Goal: Navigation & Orientation: Understand site structure

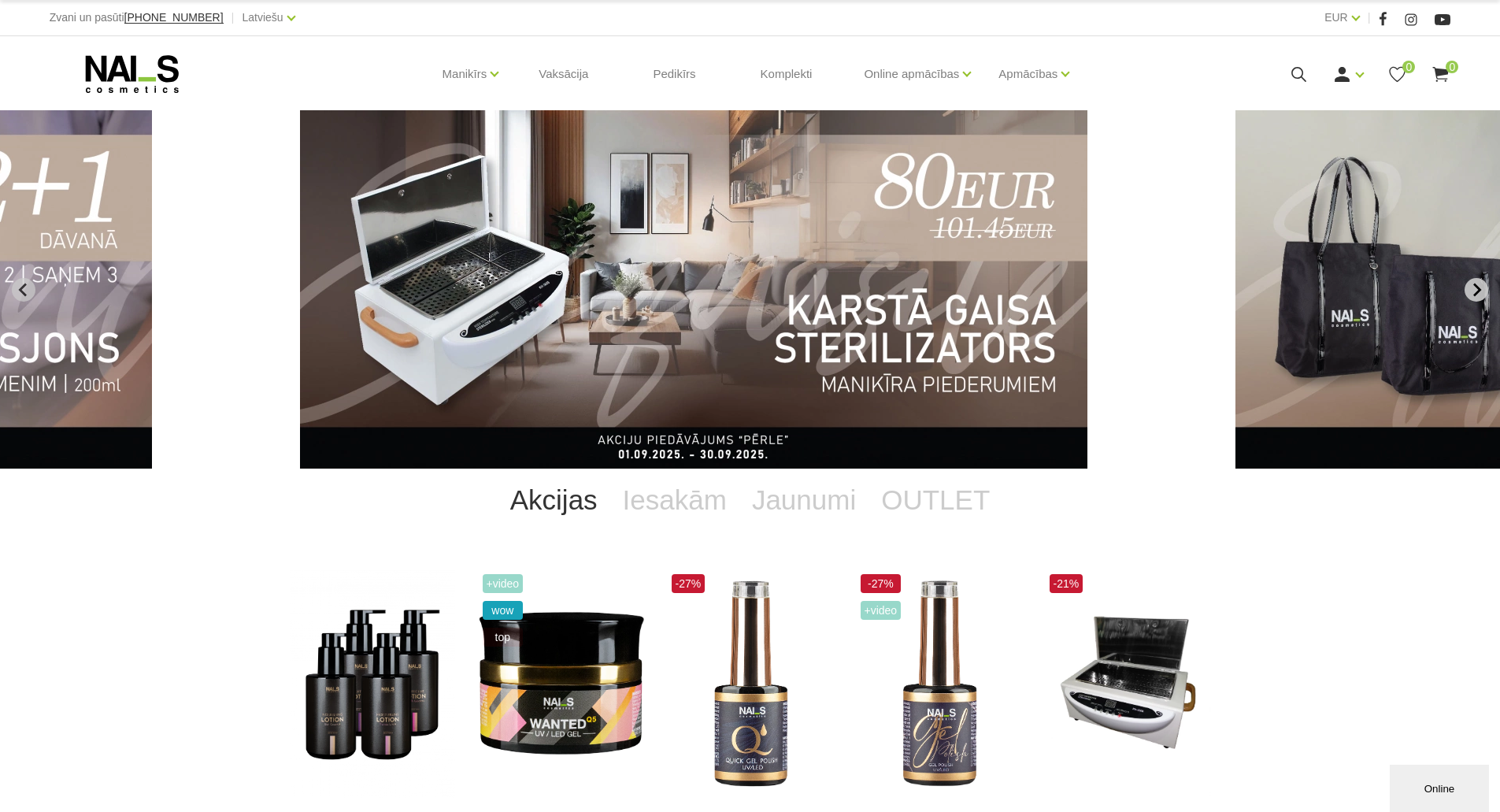
click at [1476, 286] on icon "Next slide" at bounding box center [1476, 289] width 14 height 14
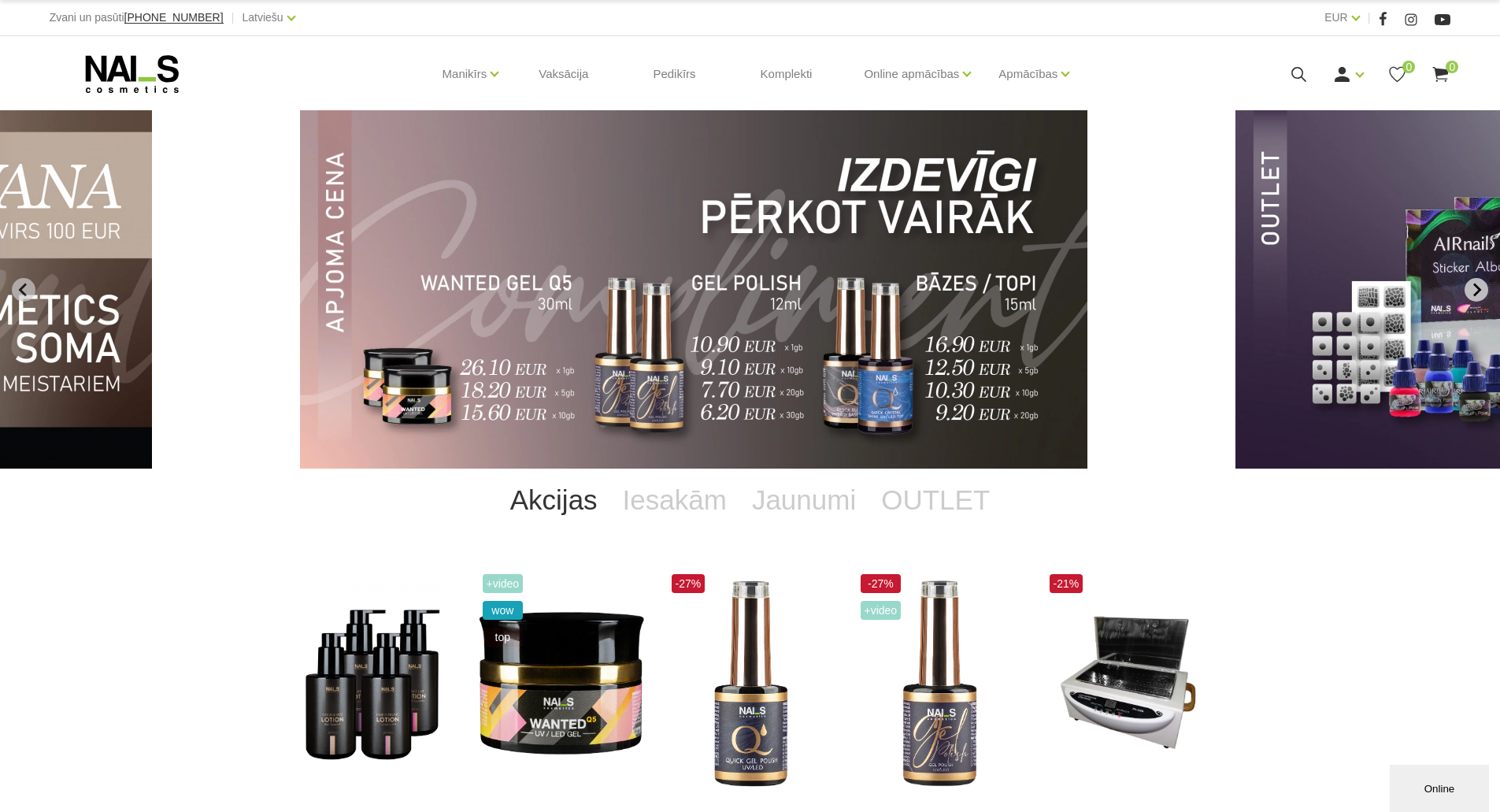
click at [1476, 282] on icon "Next slide" at bounding box center [1476, 289] width 14 height 14
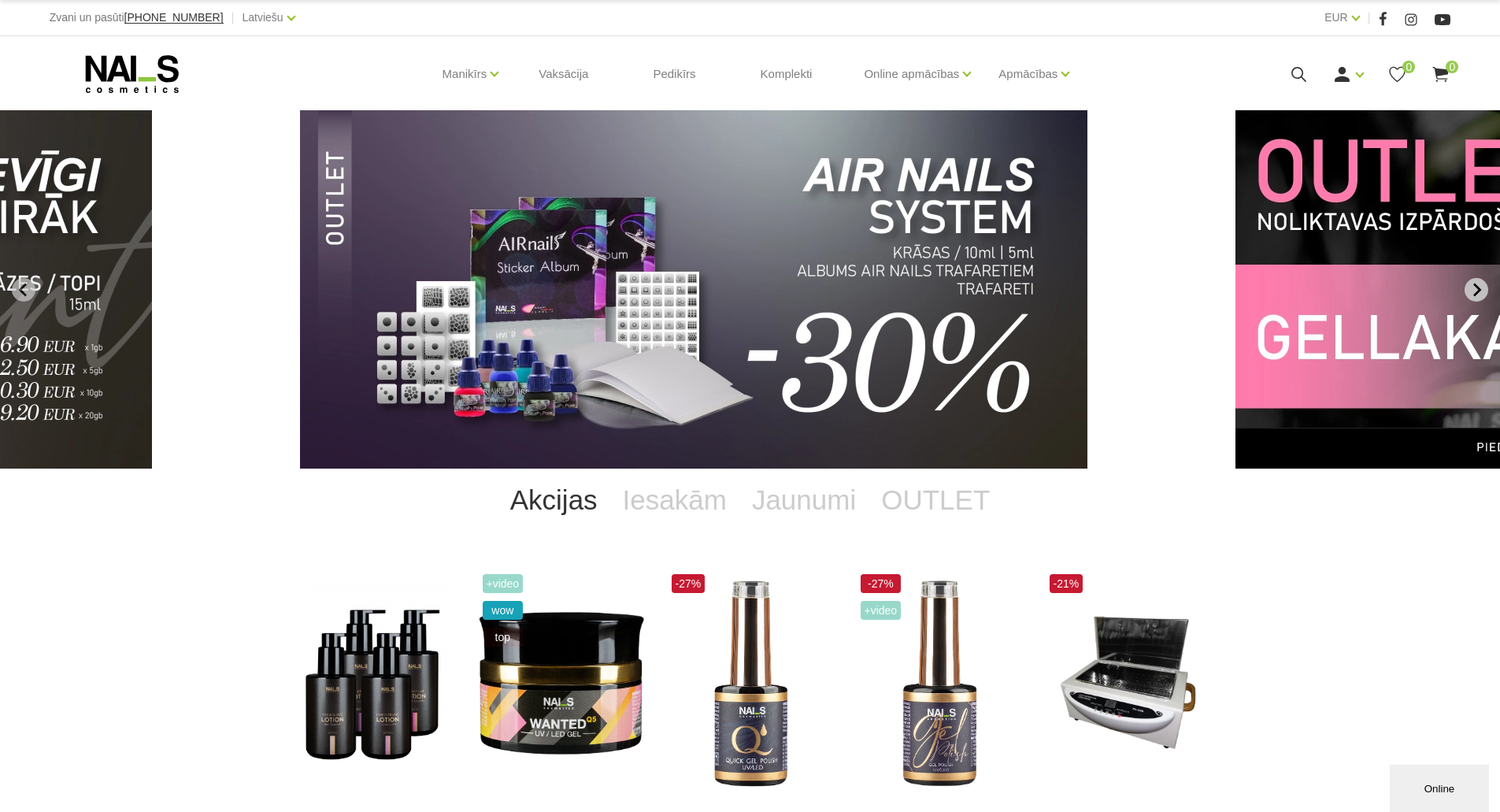
click at [1476, 282] on icon "Next slide" at bounding box center [1476, 289] width 14 height 14
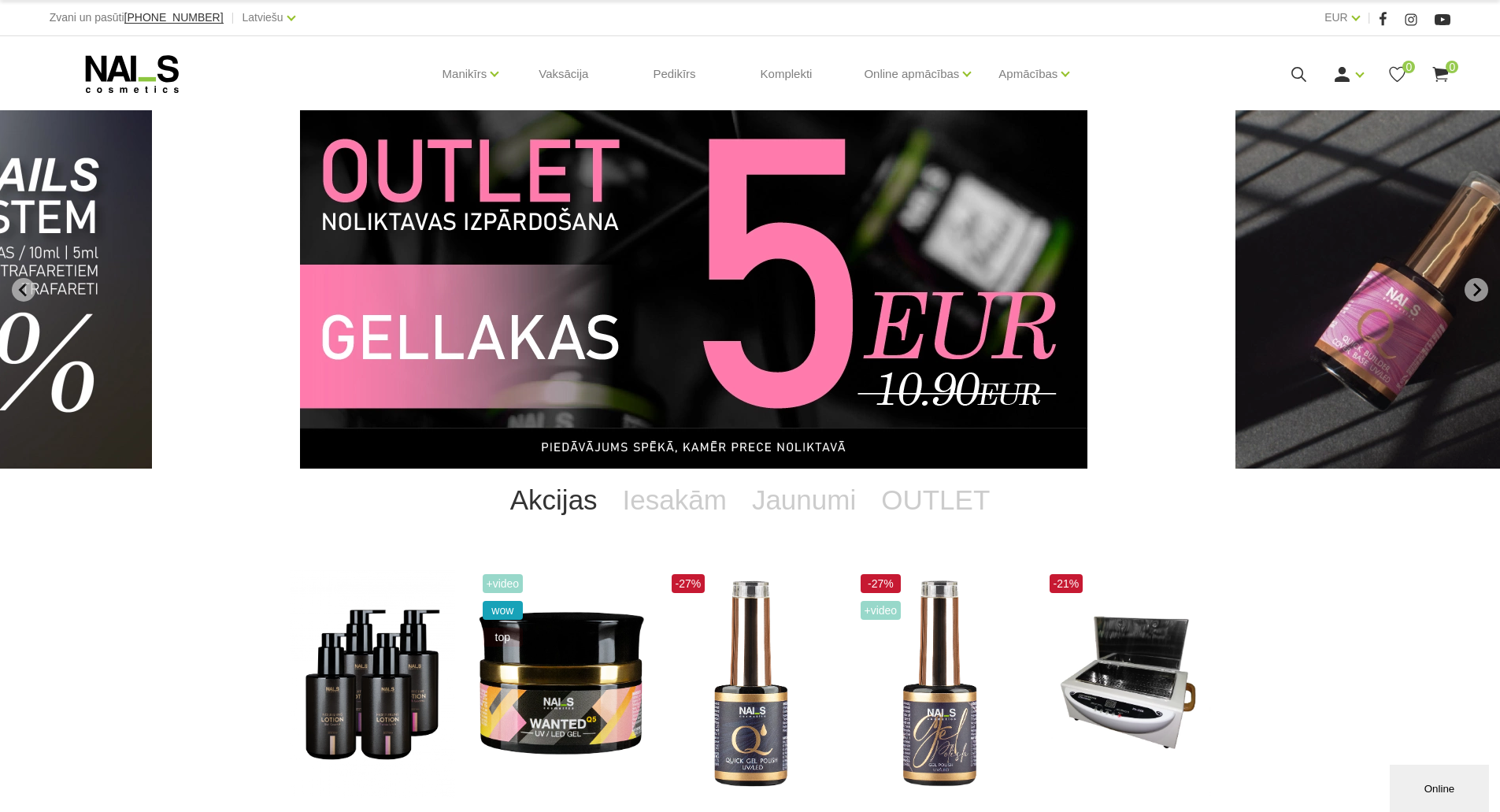
click at [792, 291] on img "10 of 11" at bounding box center [693, 289] width 788 height 358
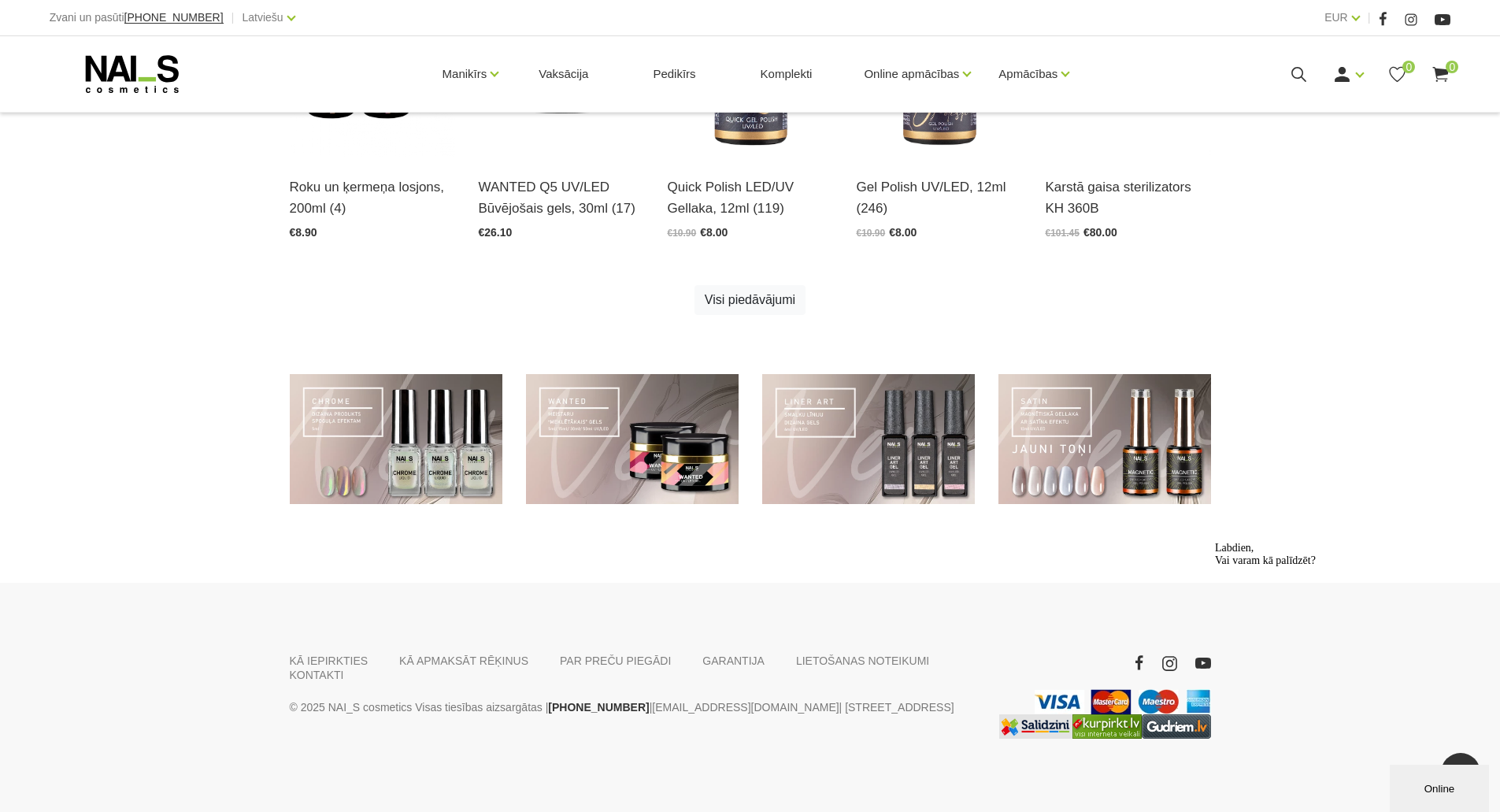
scroll to position [647, 0]
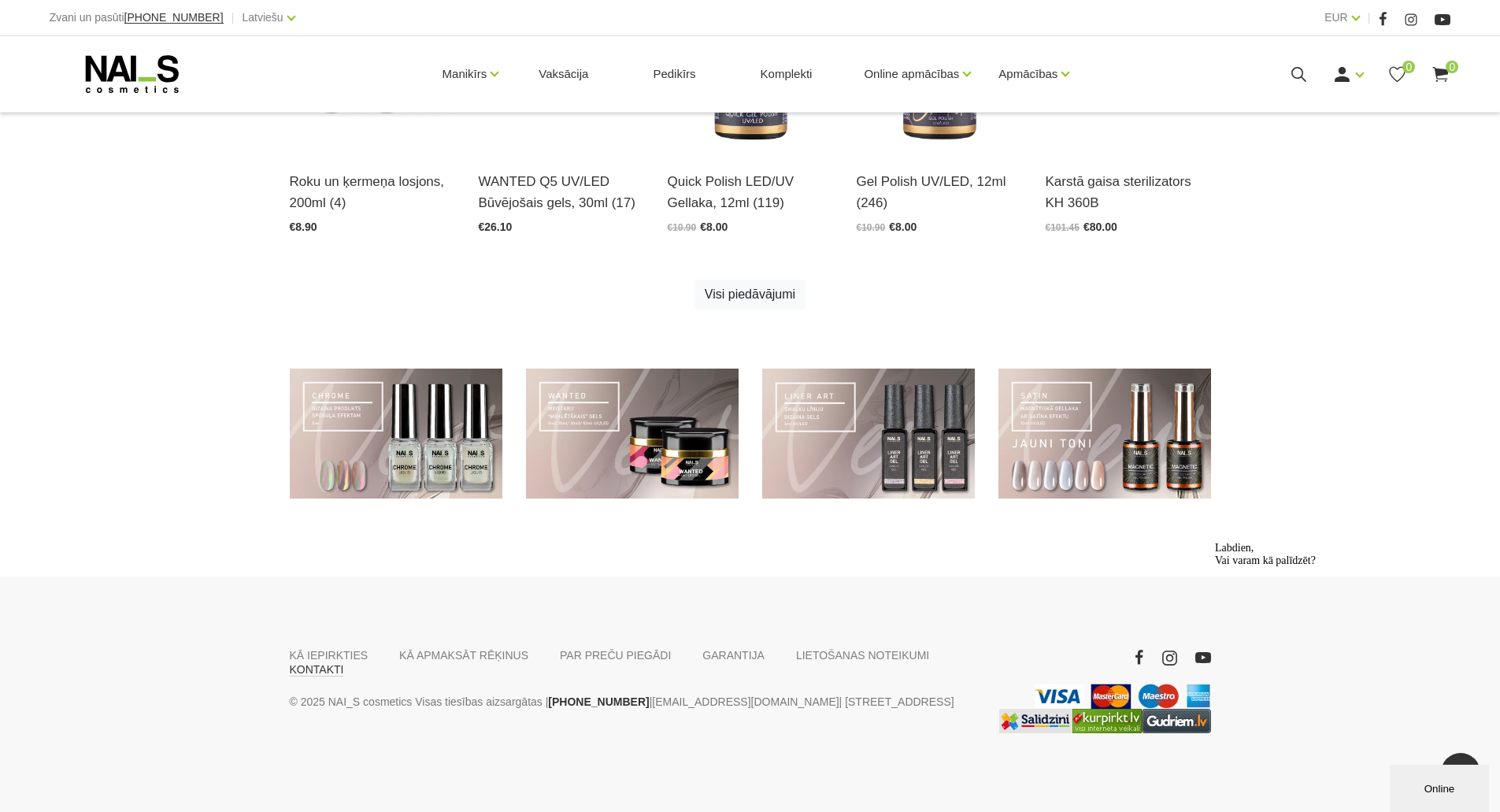
click at [344, 662] on link "KONTAKTI" at bounding box center [317, 669] width 54 height 14
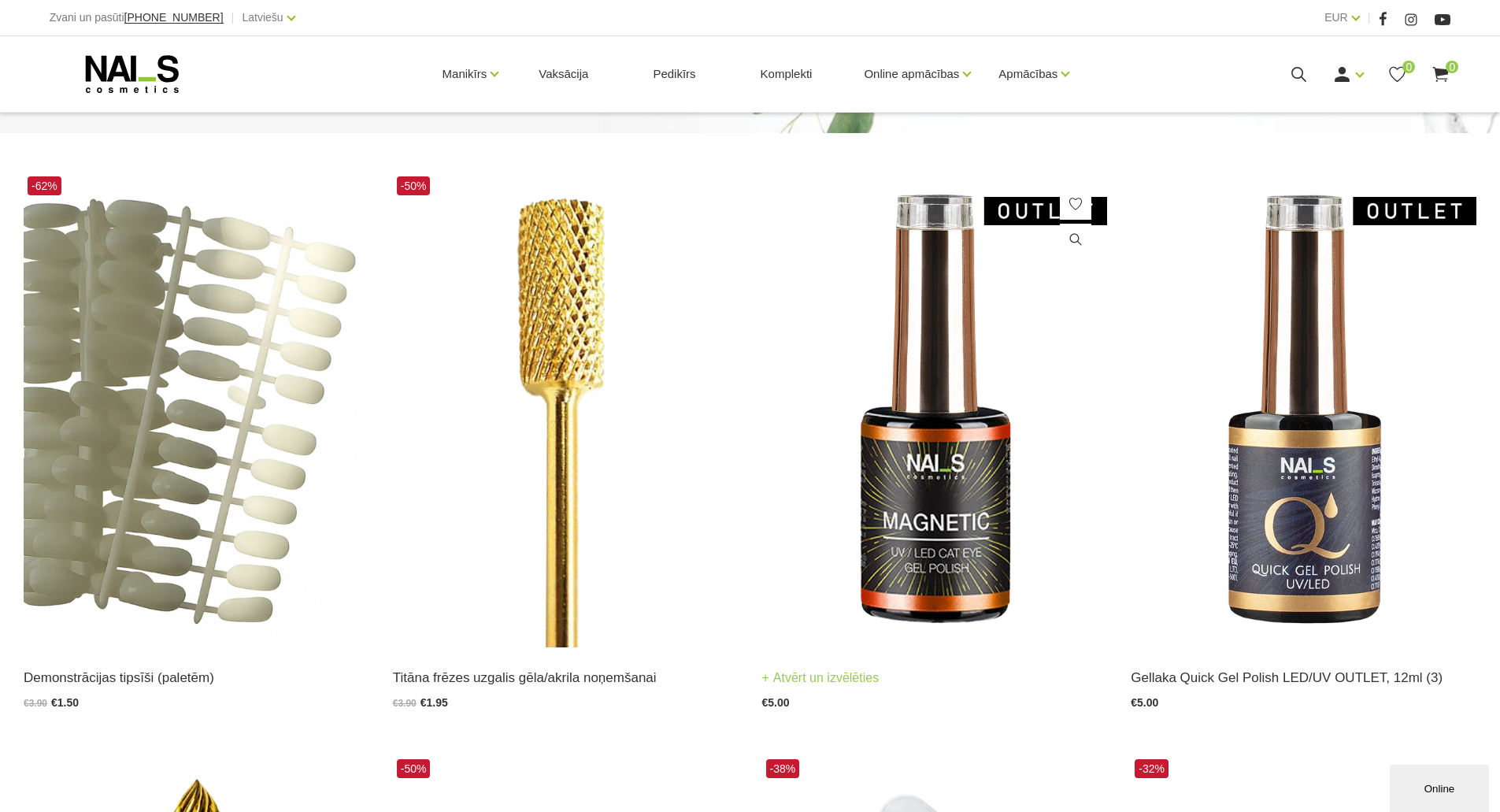
scroll to position [551, 0]
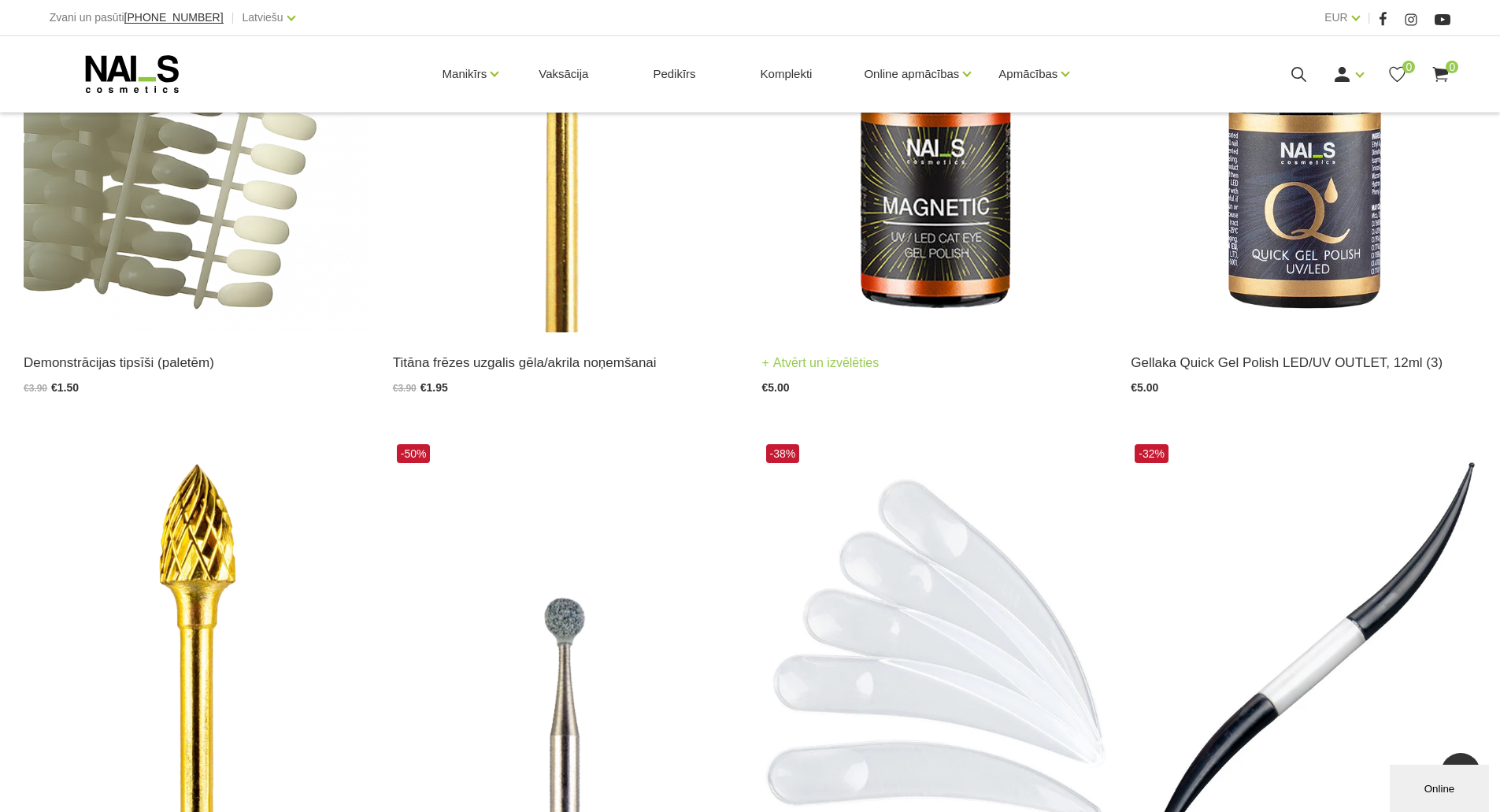
click at [812, 363] on link "Atvērt un izvēlēties" at bounding box center [821, 363] width 118 height 22
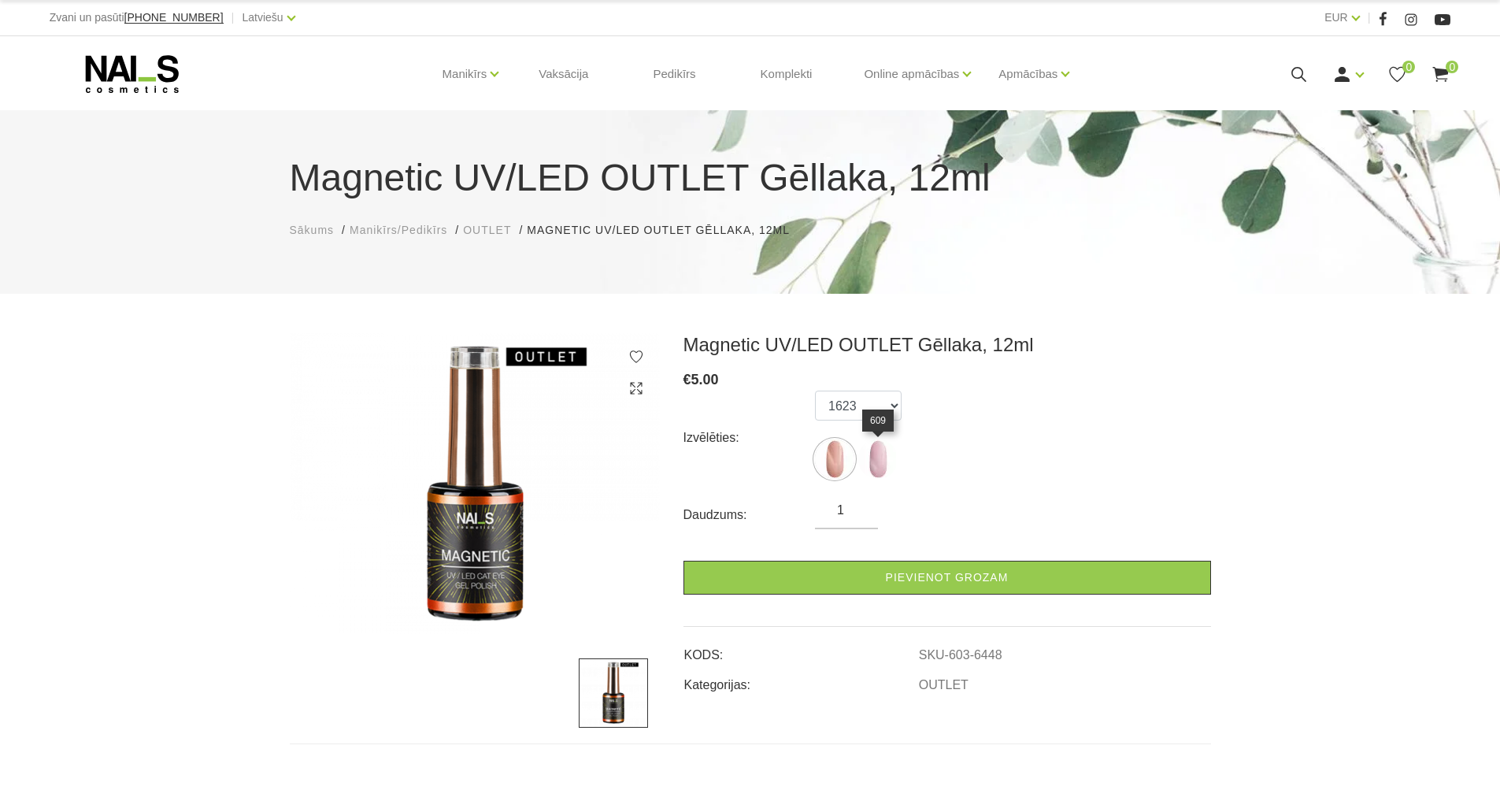
click at [879, 455] on img at bounding box center [878, 459] width 39 height 39
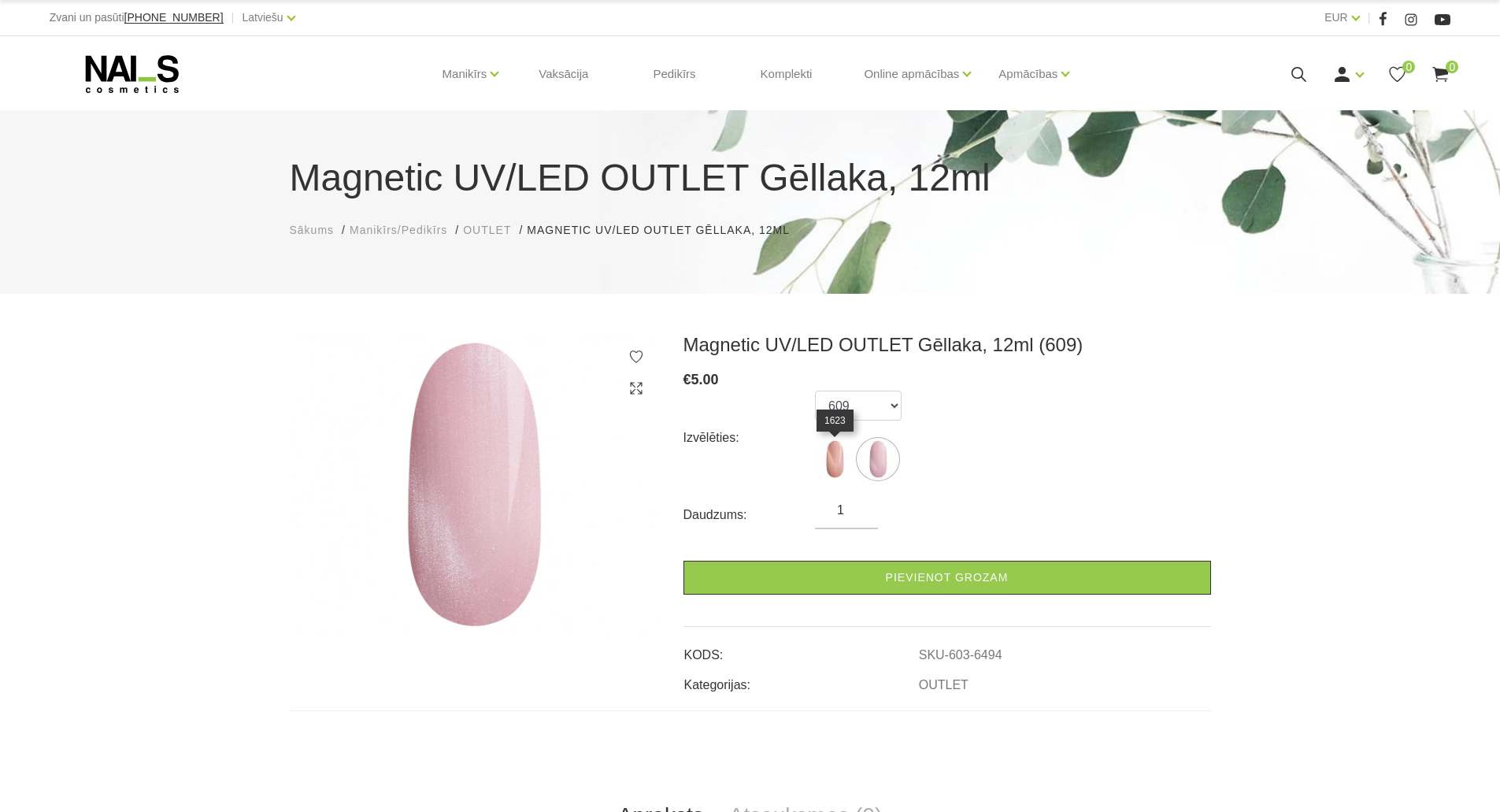
click at [826, 460] on img at bounding box center [835, 459] width 39 height 39
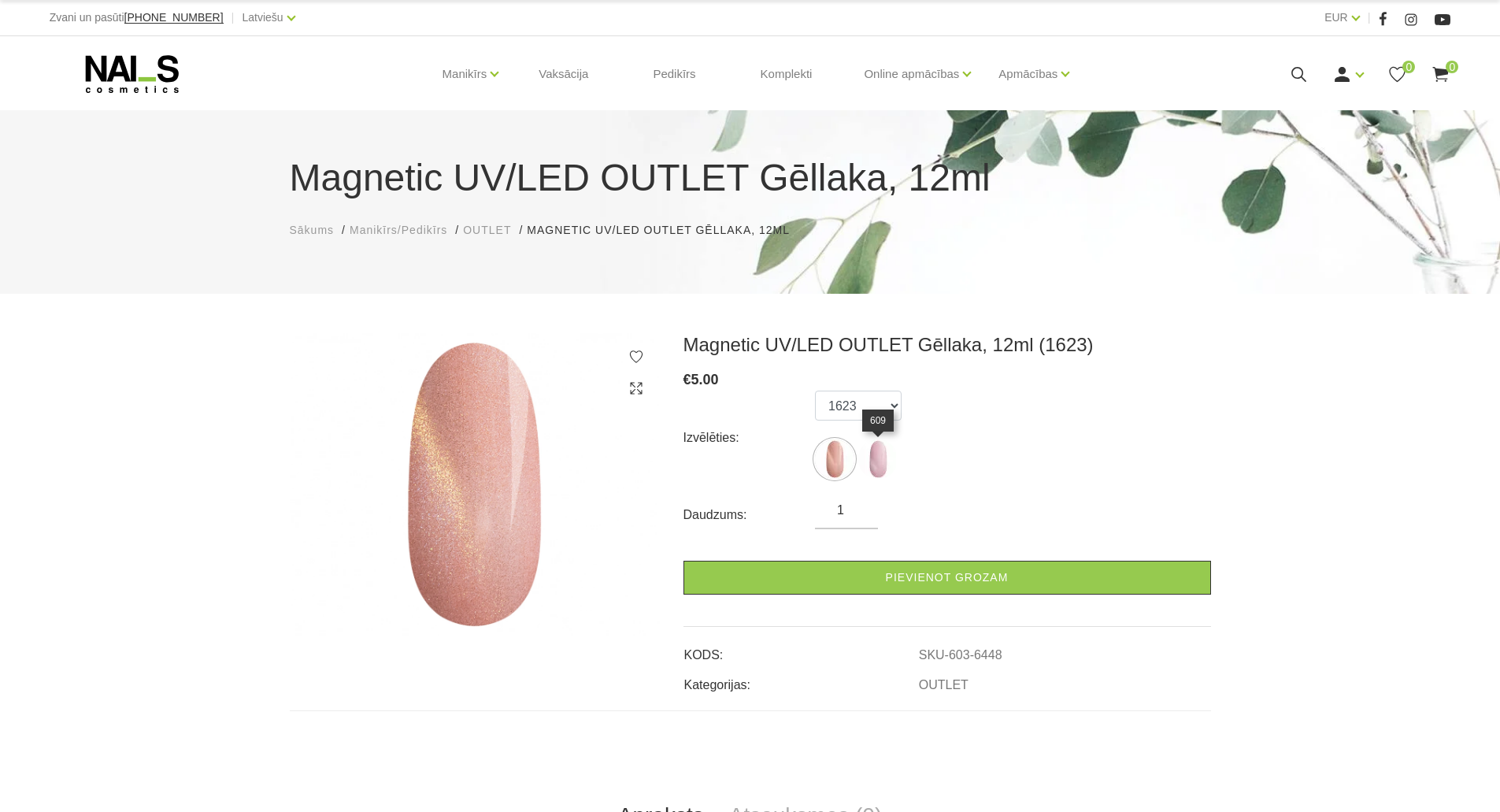
click at [879, 458] on img at bounding box center [878, 459] width 39 height 39
select select "6494"
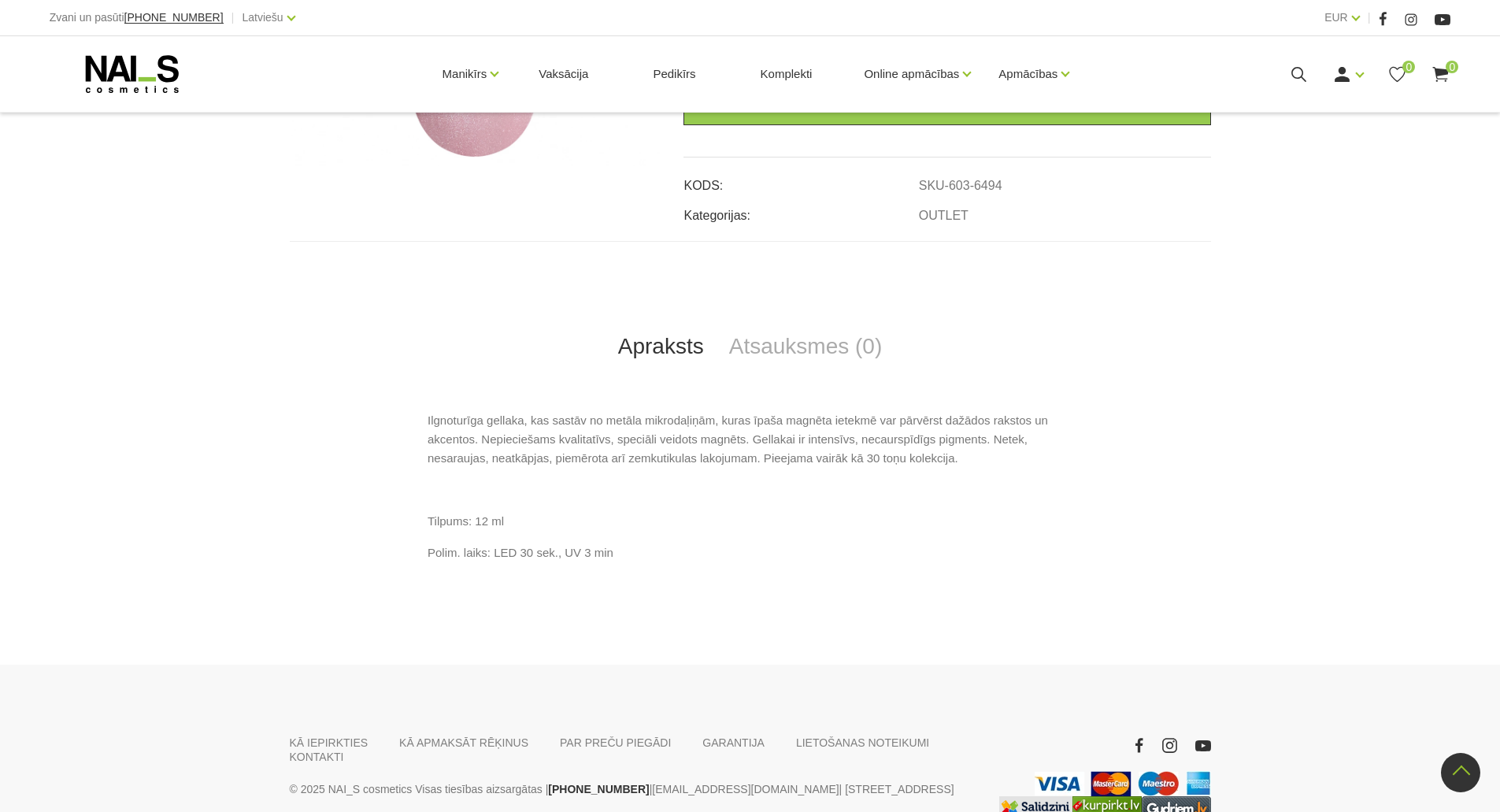
scroll to position [557, 0]
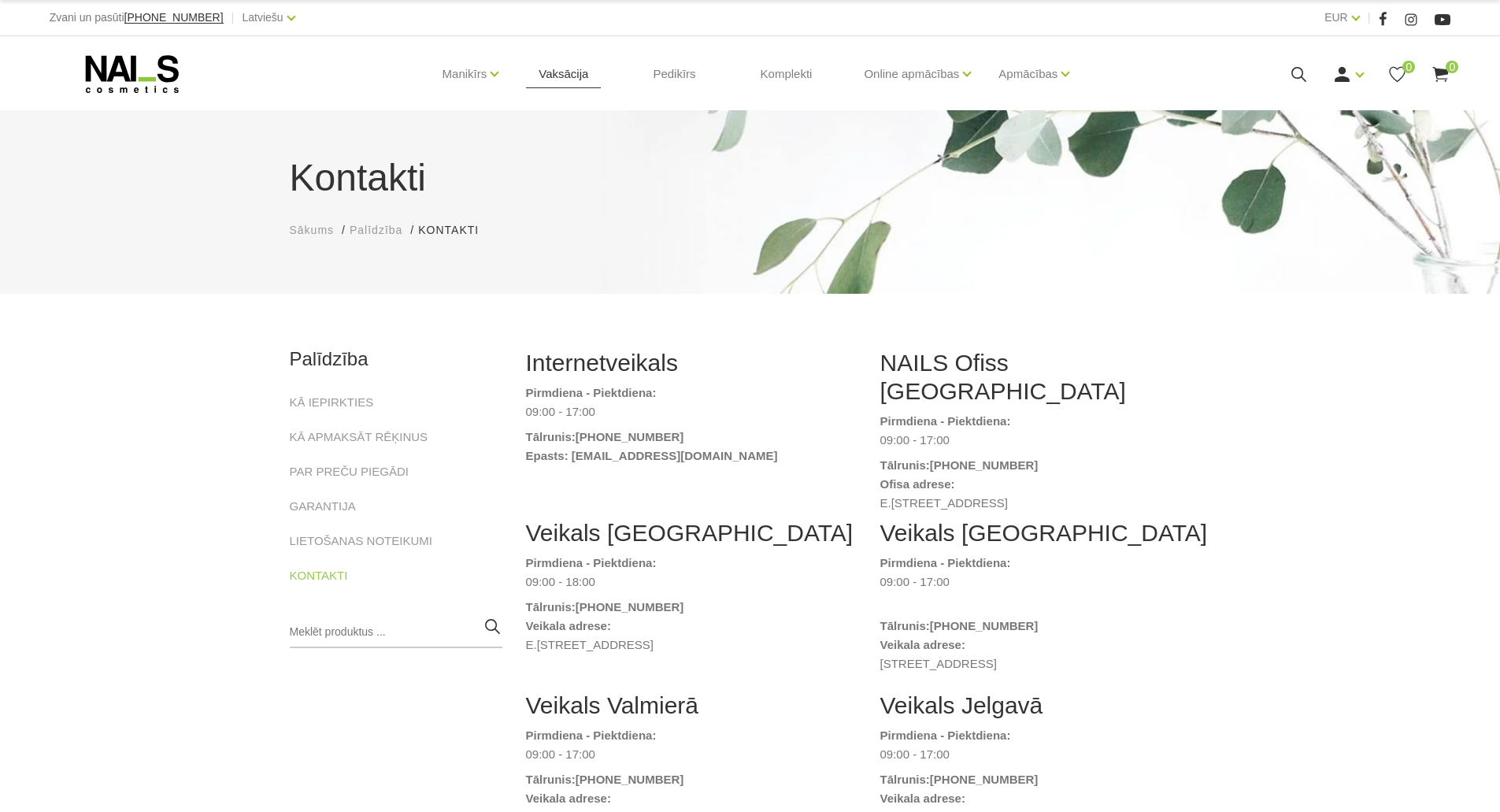
click at [575, 72] on link "Vaksācija" at bounding box center [564, 74] width 75 height 76
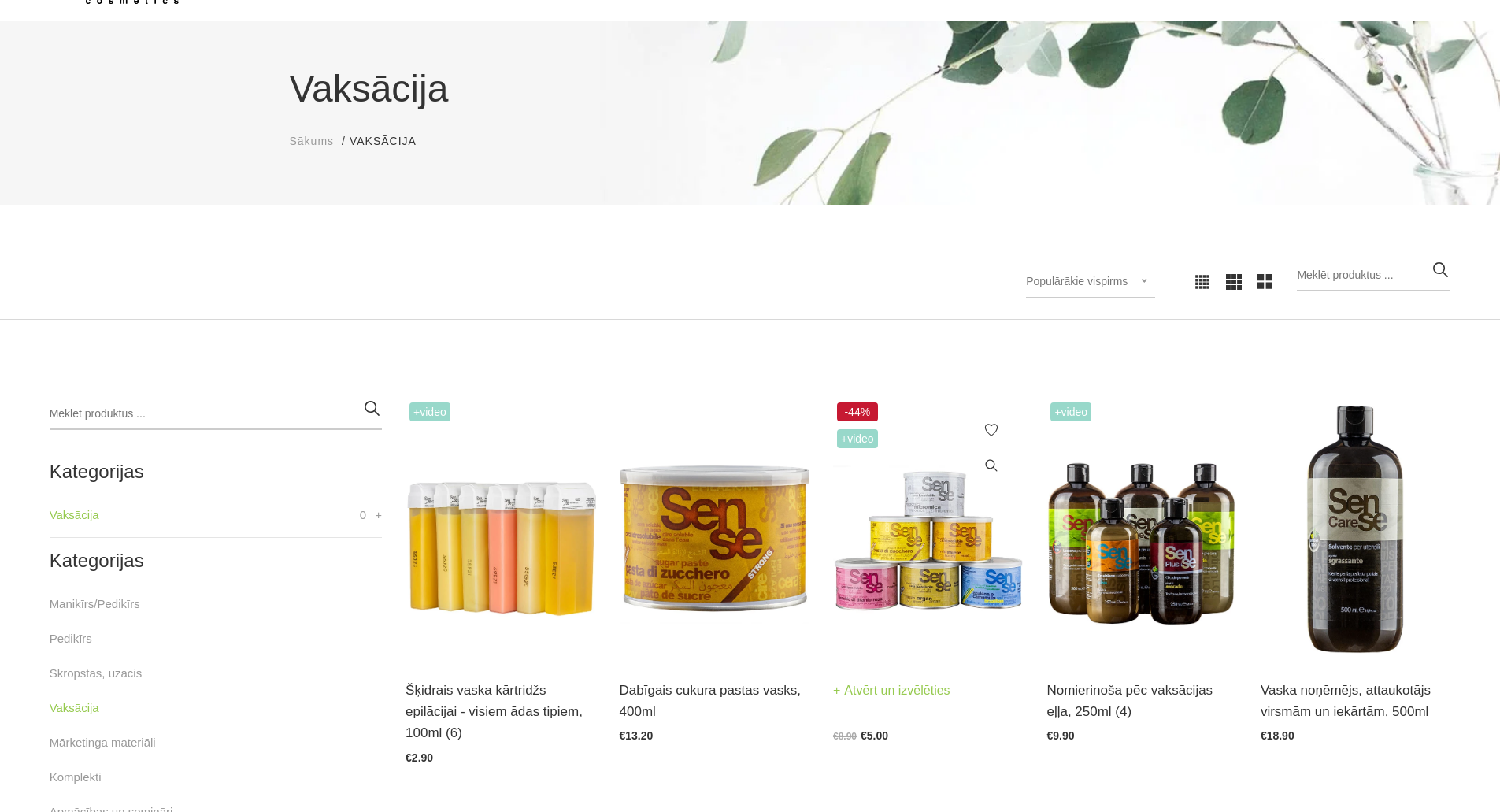
scroll to position [158, 0]
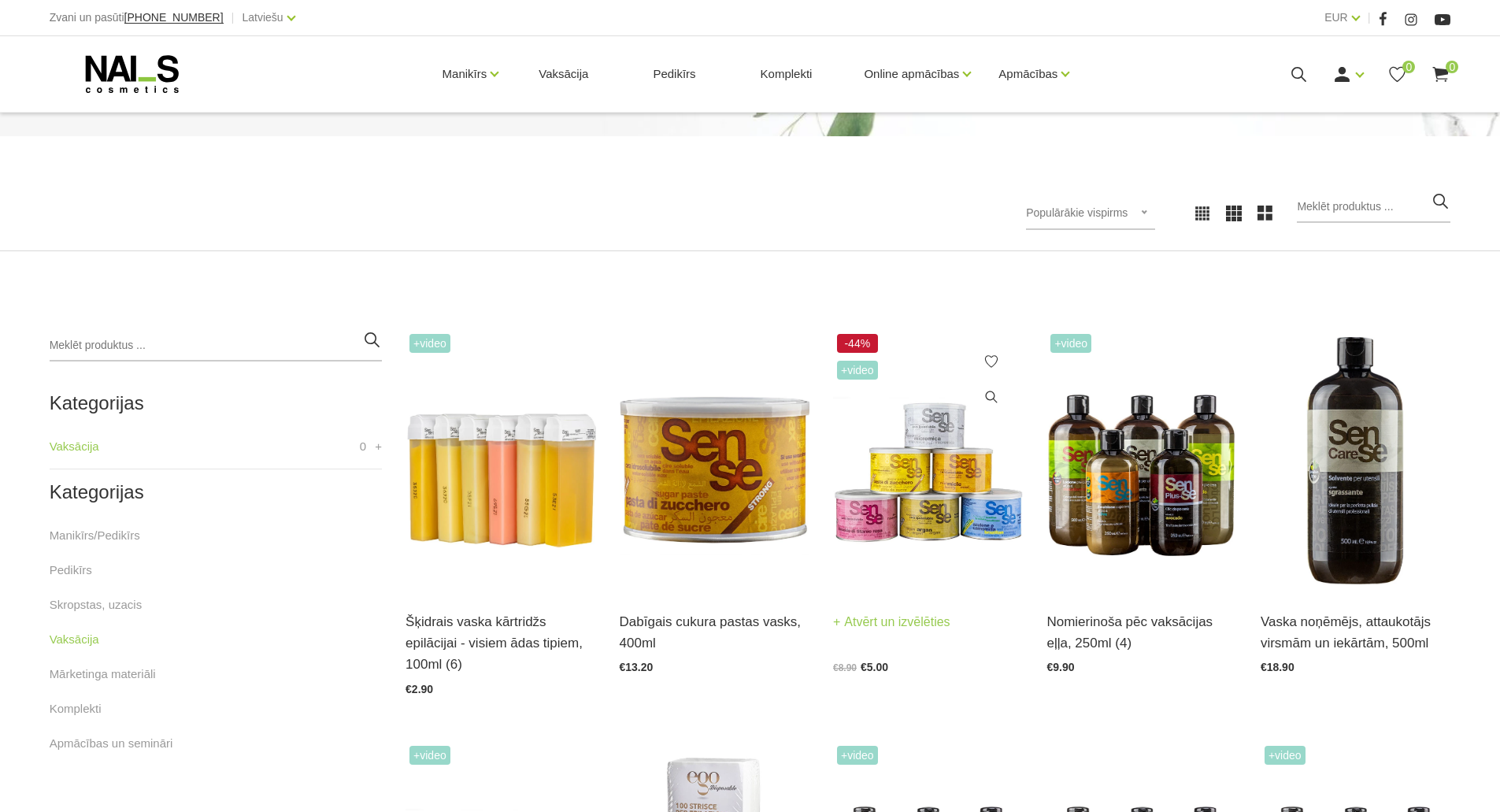
click at [920, 623] on link "Atvērt un izvēlēties" at bounding box center [892, 622] width 118 height 22
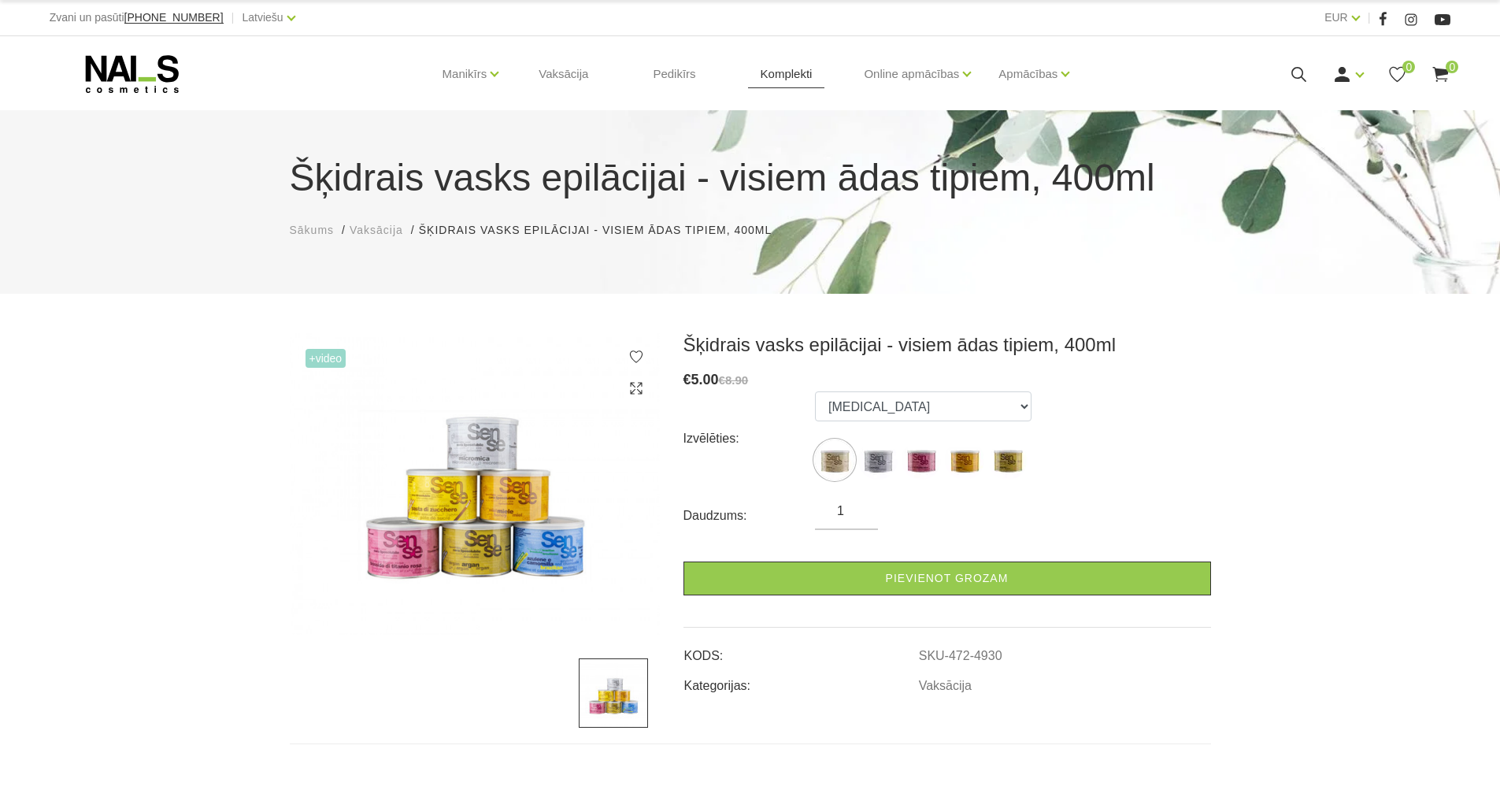
click at [784, 71] on link "Komplekti" at bounding box center [786, 74] width 78 height 76
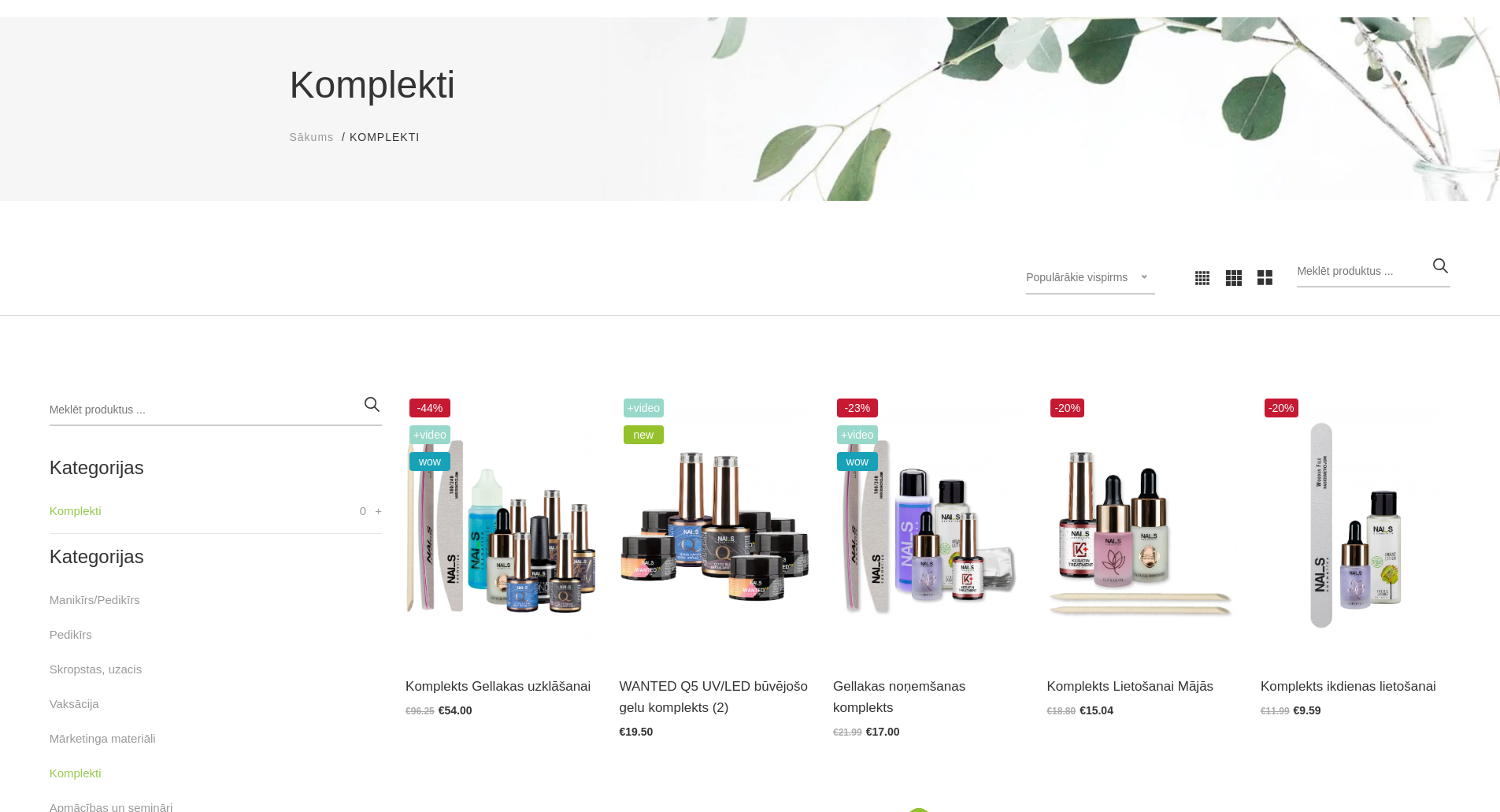
scroll to position [236, 0]
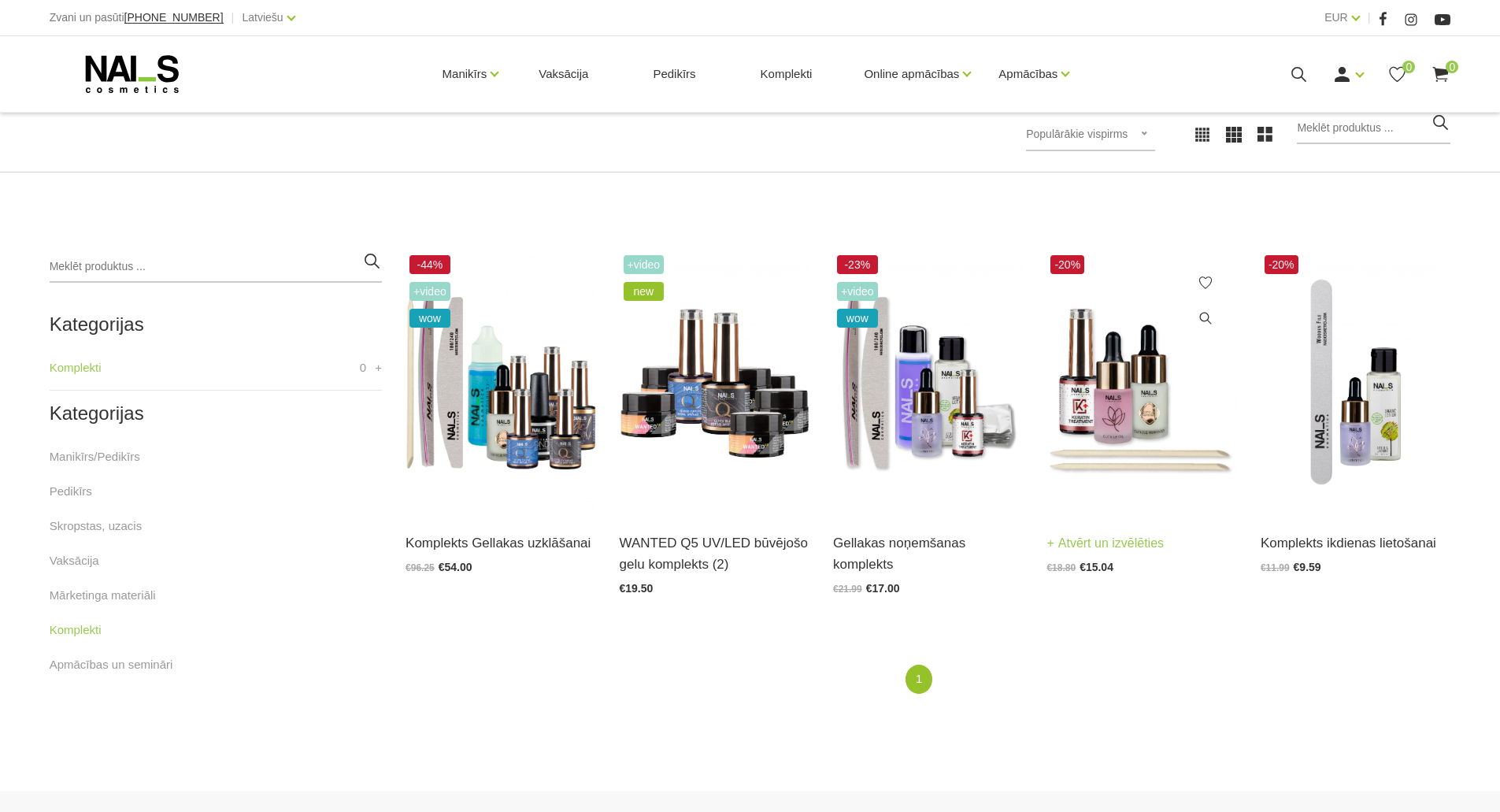
click at [1095, 385] on img at bounding box center [1141, 382] width 190 height 262
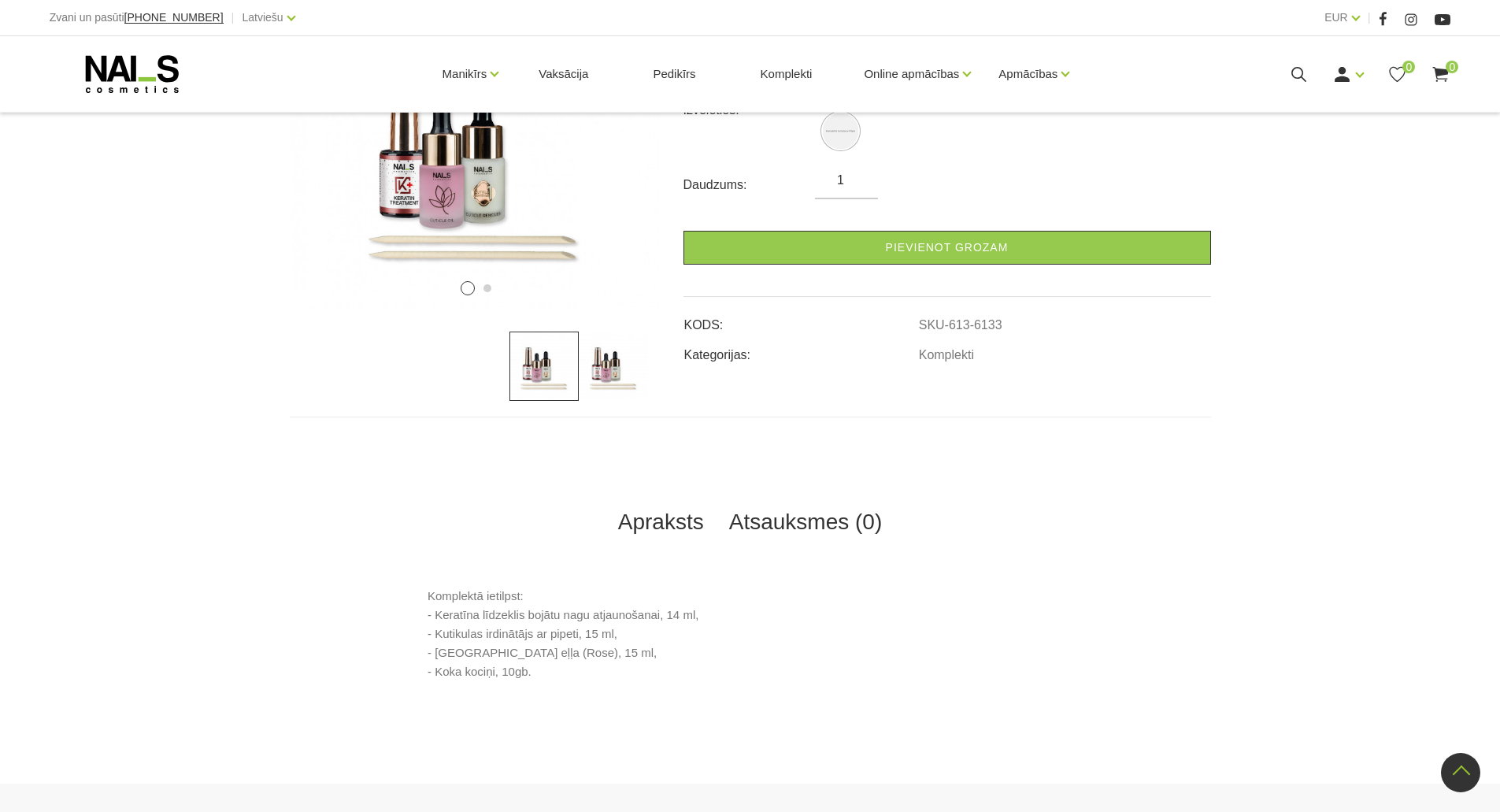
scroll to position [236, 0]
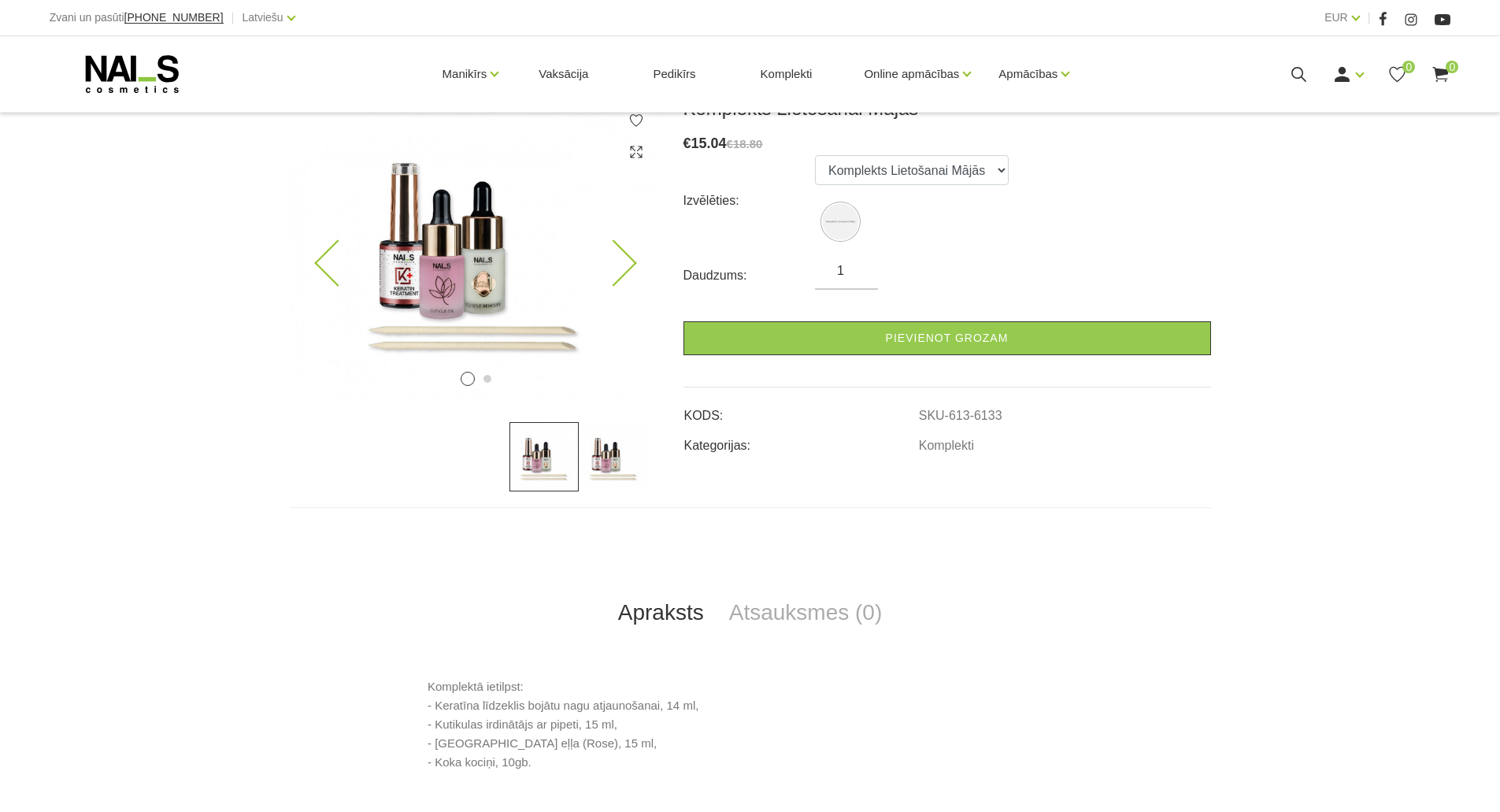
click at [613, 264] on icon at bounding box center [613, 264] width 47 height 47
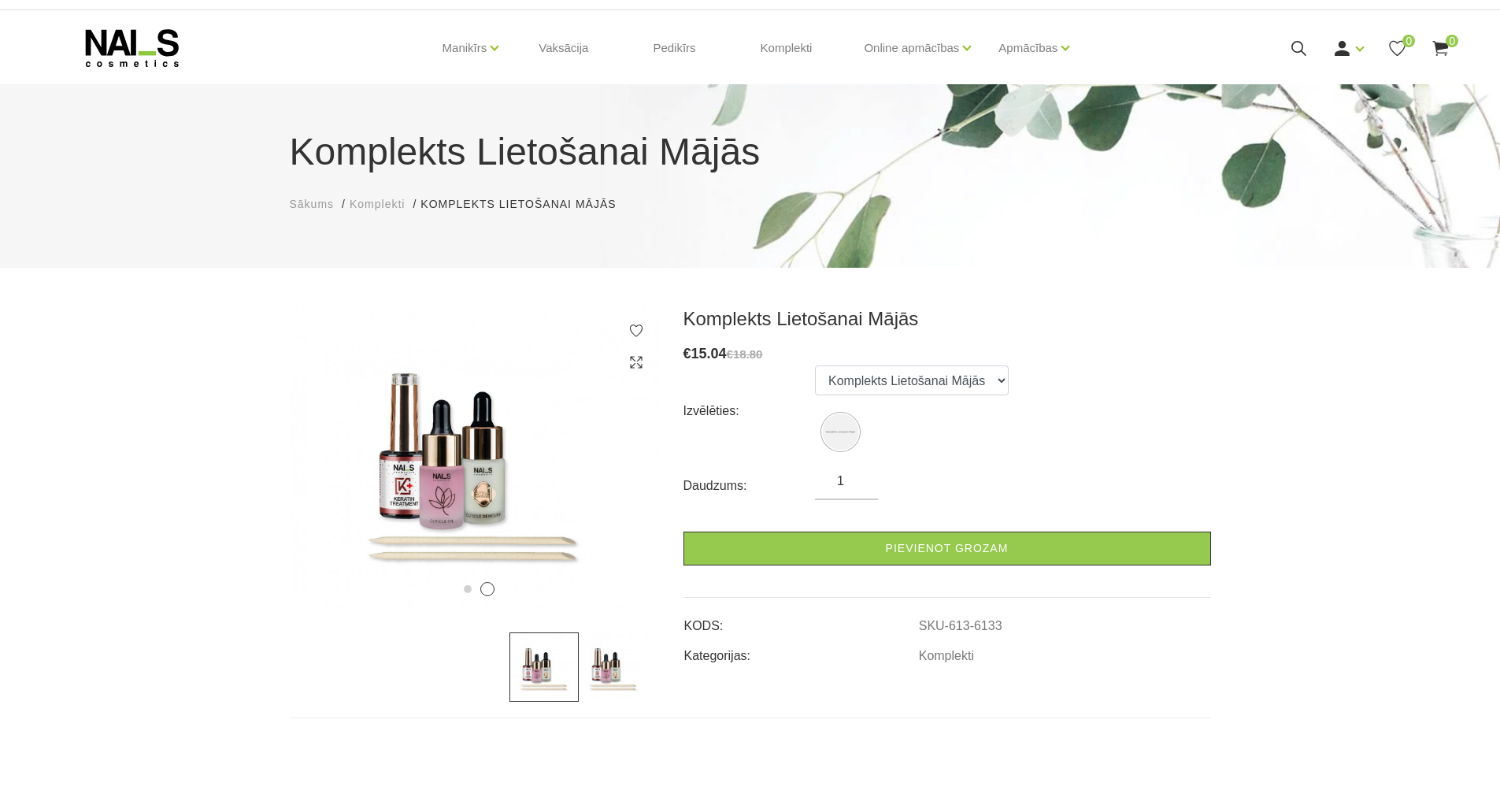
scroll to position [0, 0]
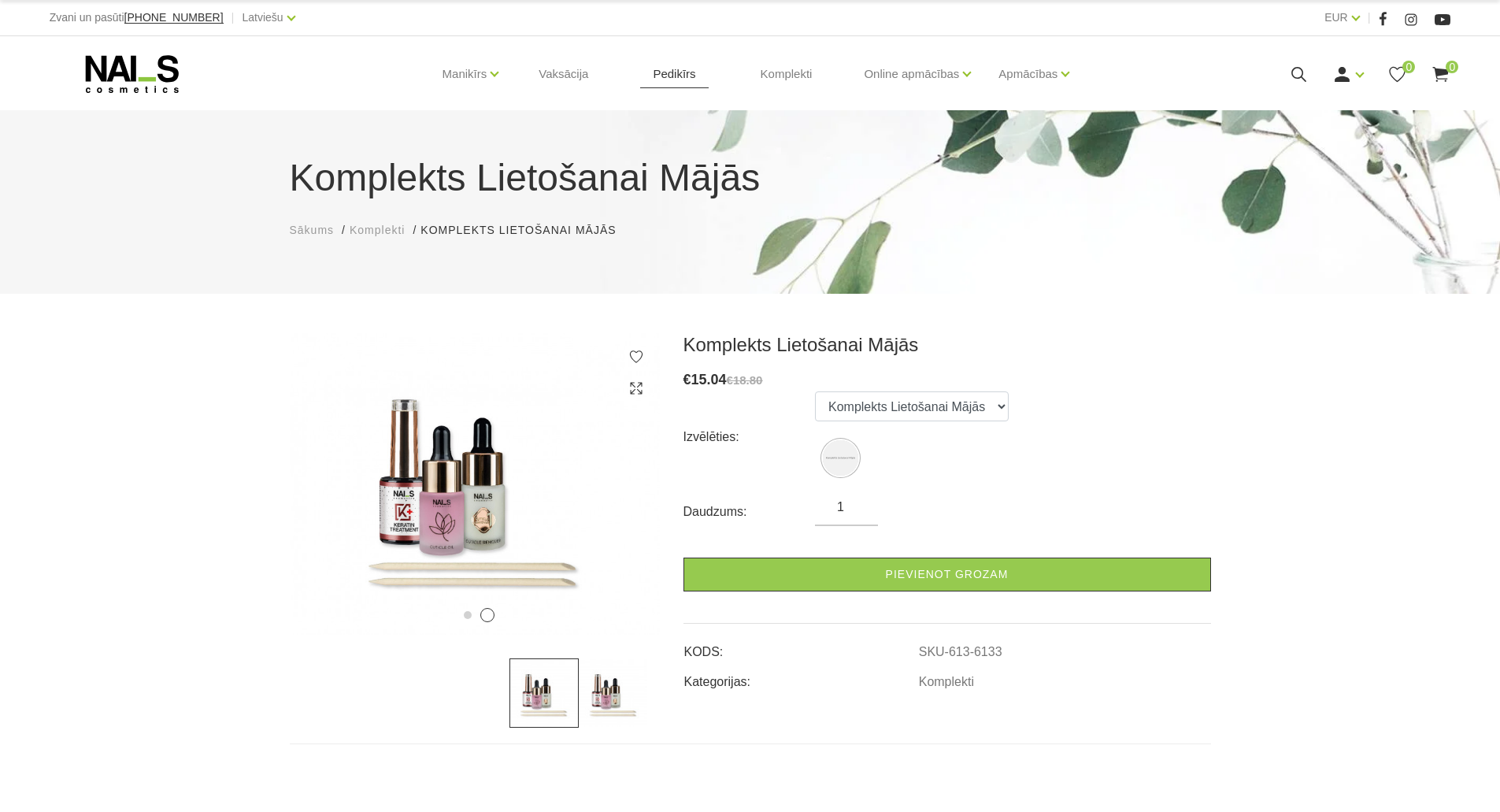
click at [677, 75] on link "Pedikīrs" at bounding box center [674, 74] width 67 height 76
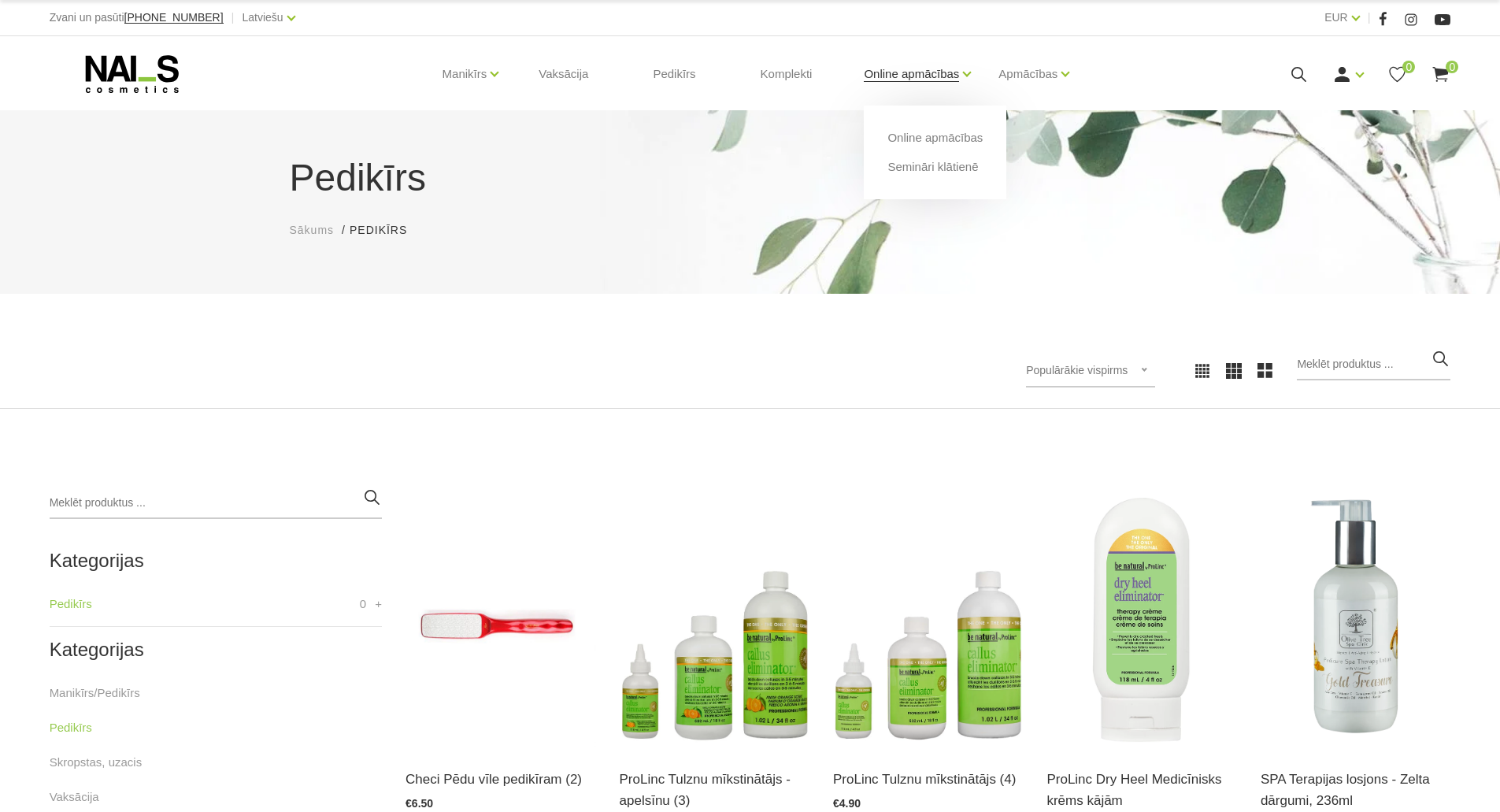
click at [907, 80] on link "Online apmācības" at bounding box center [911, 73] width 95 height 63
click at [908, 134] on link "Online apmācības" at bounding box center [936, 137] width 95 height 18
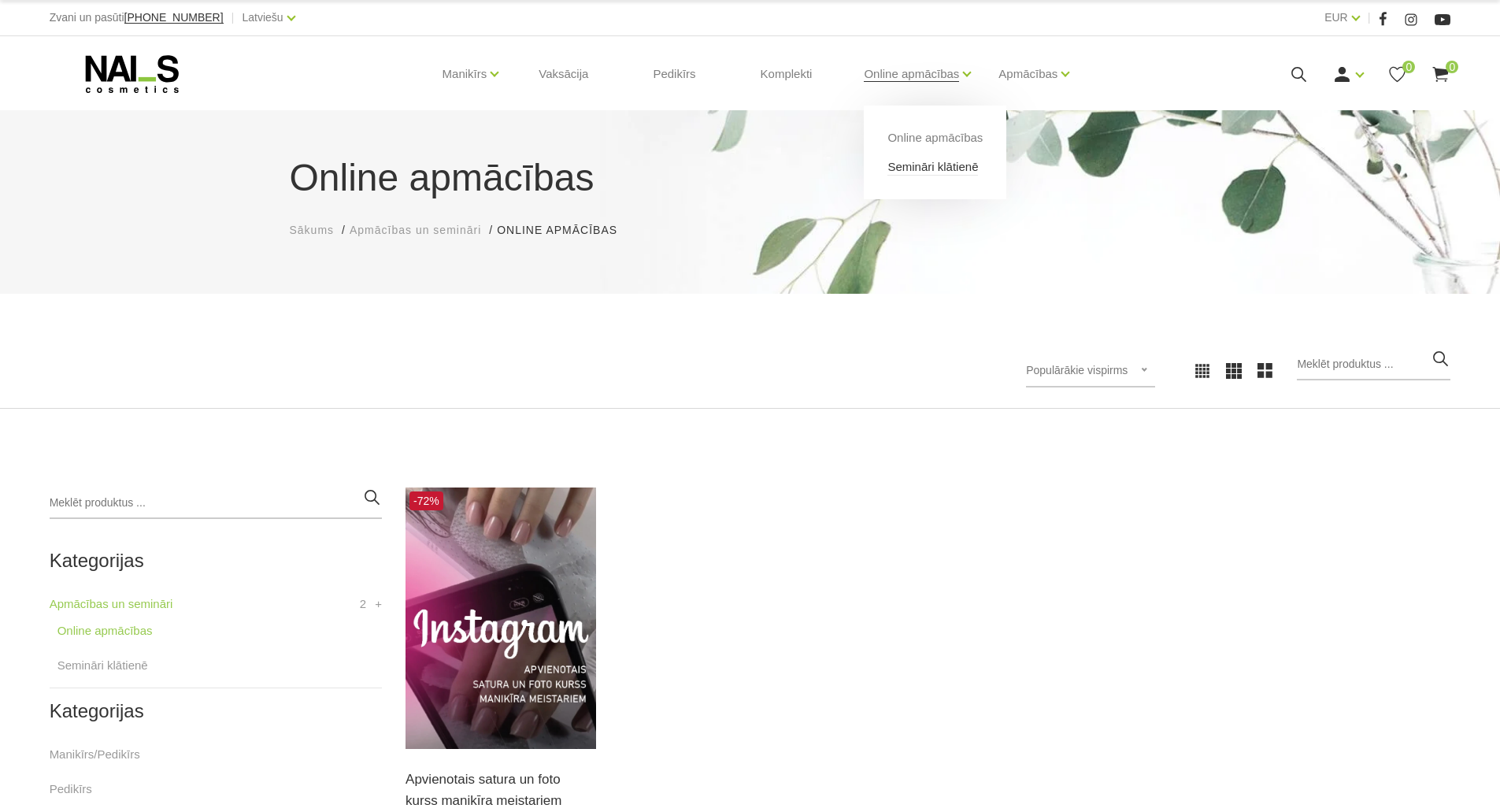
click at [922, 166] on link "Semināri klātienē" at bounding box center [933, 166] width 91 height 18
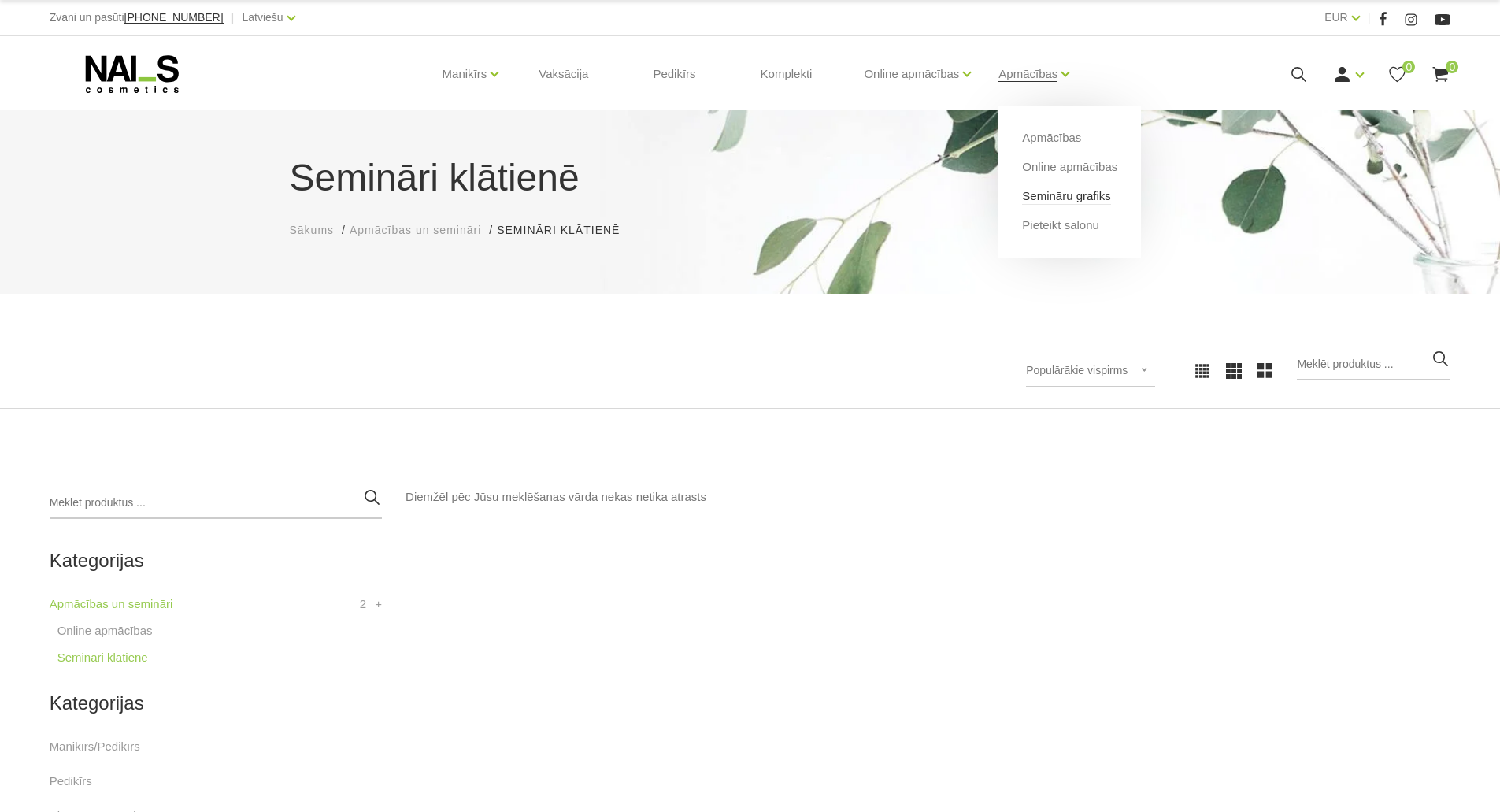
click at [1042, 190] on link "Semināru grafiks" at bounding box center [1066, 196] width 89 height 18
